Goal: Obtain resource: Obtain resource

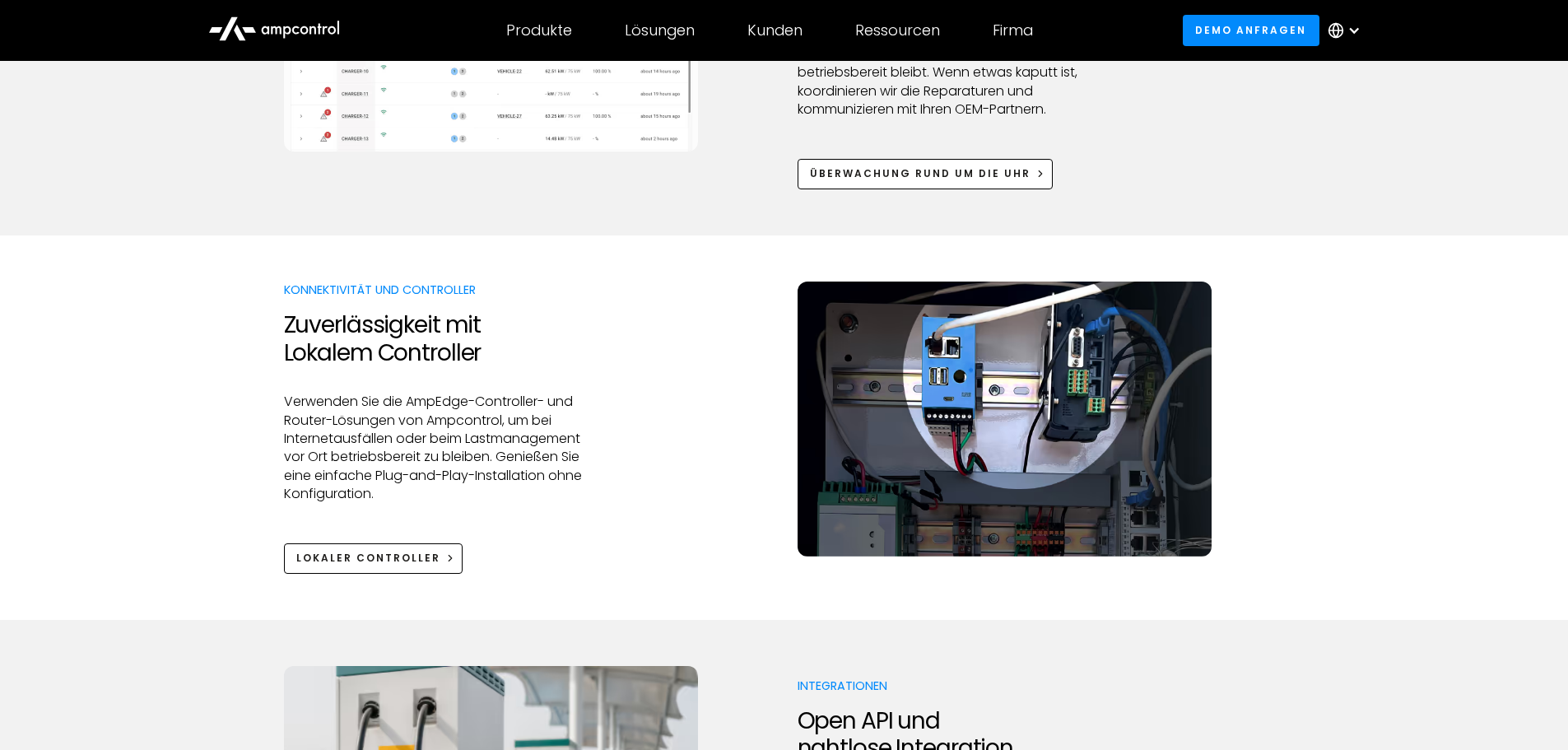
scroll to position [1735, 0]
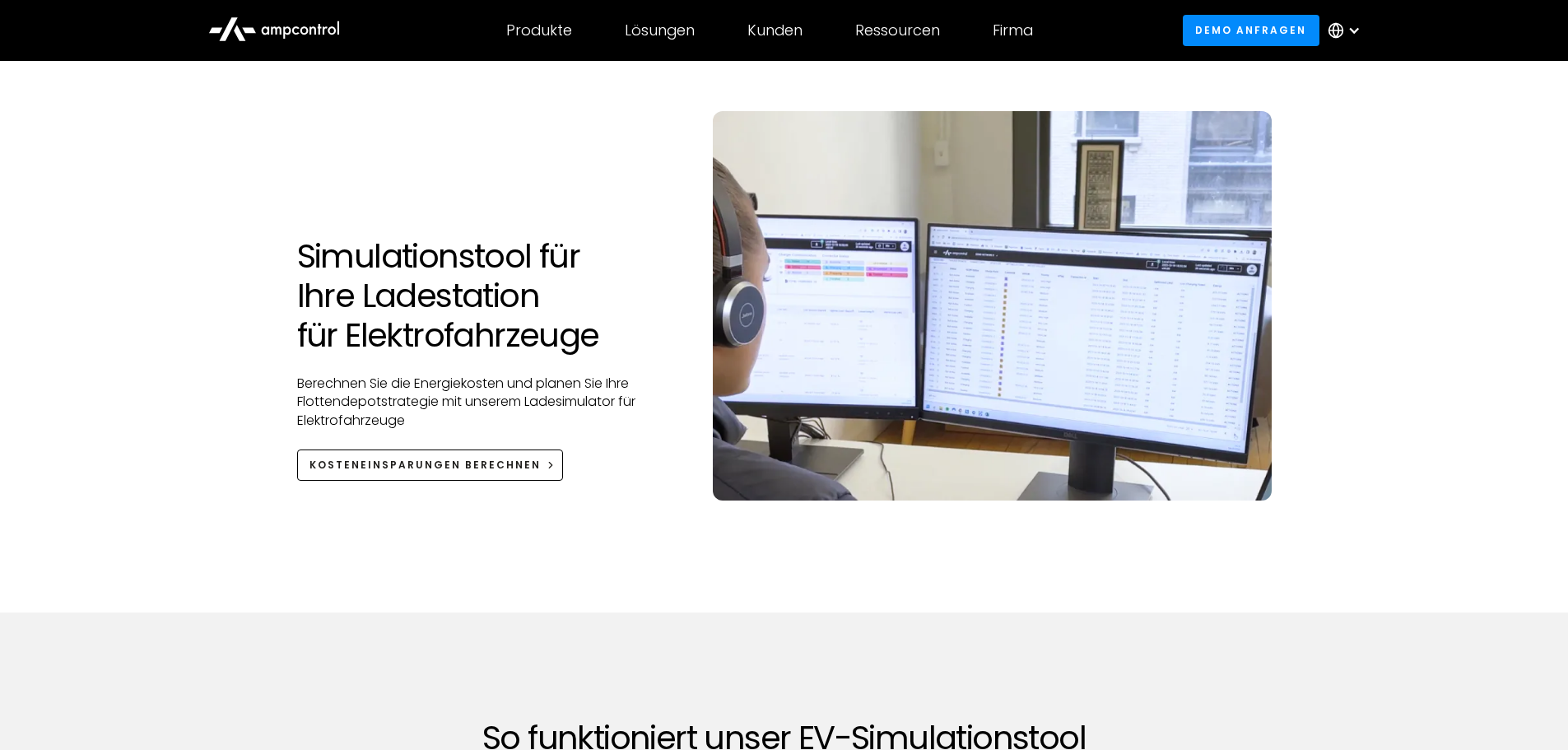
scroll to position [36, 0]
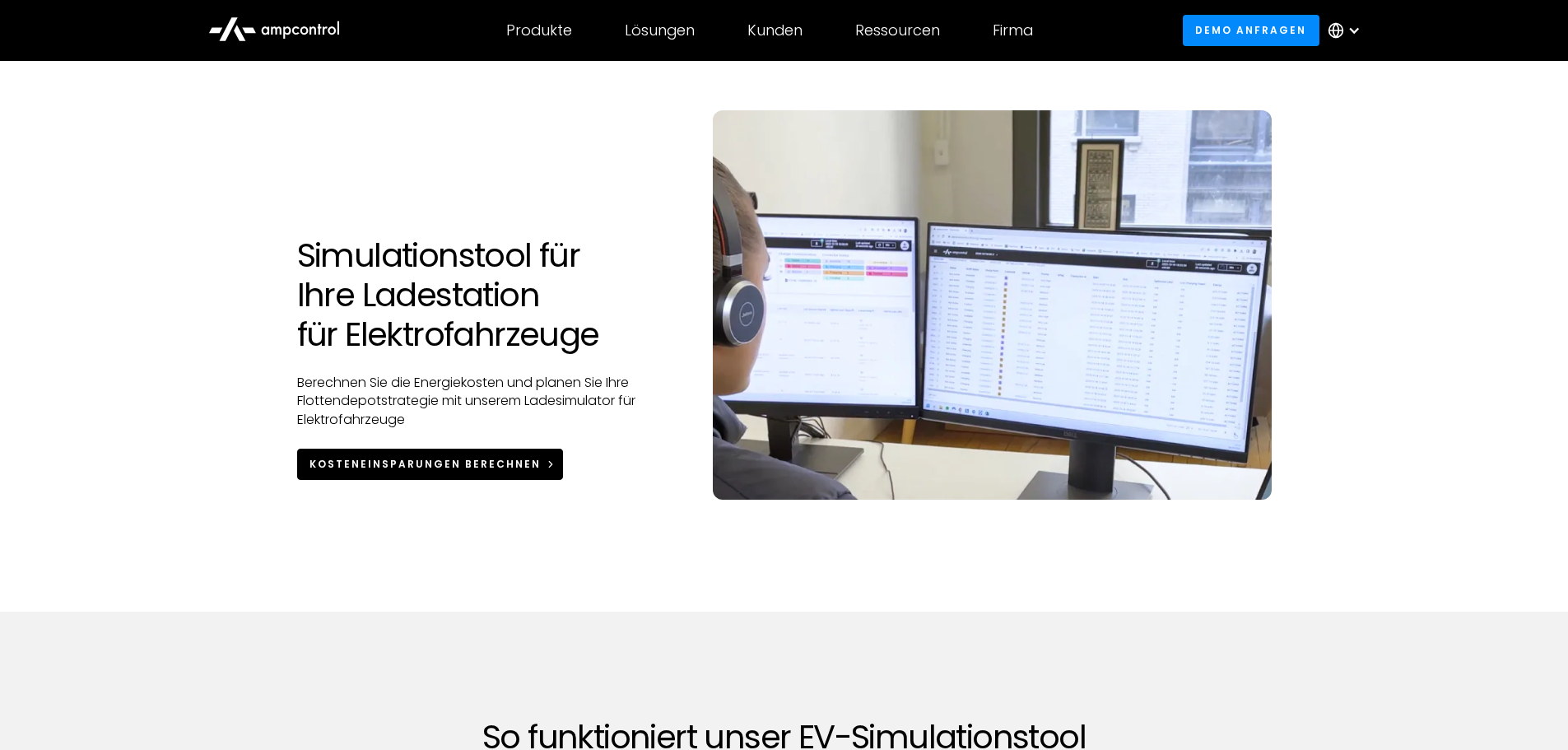
click at [465, 455] on link "Kosteneinsparungen berechnen" at bounding box center [431, 464] width 267 height 30
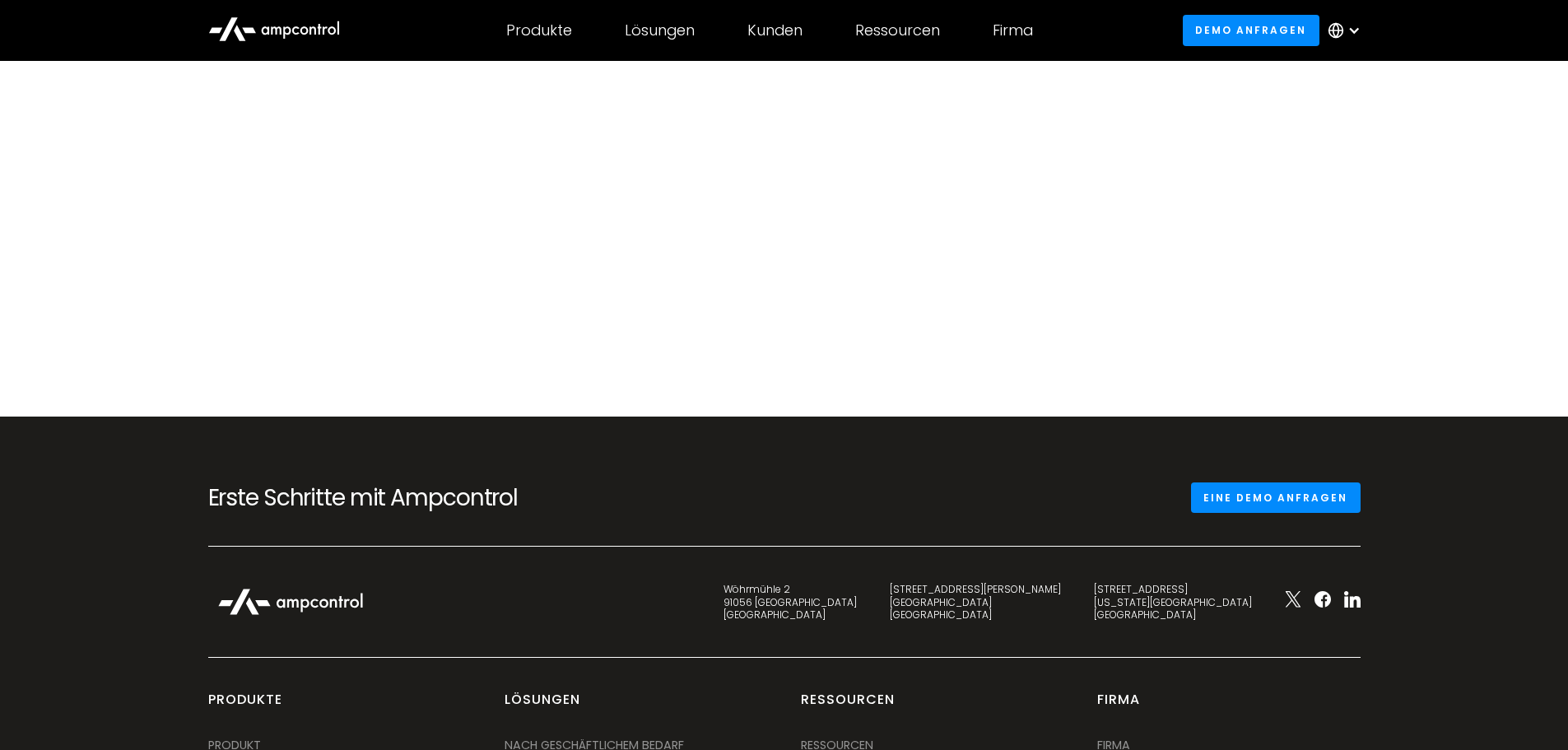
scroll to position [395, 0]
